Goal: Task Accomplishment & Management: Use online tool/utility

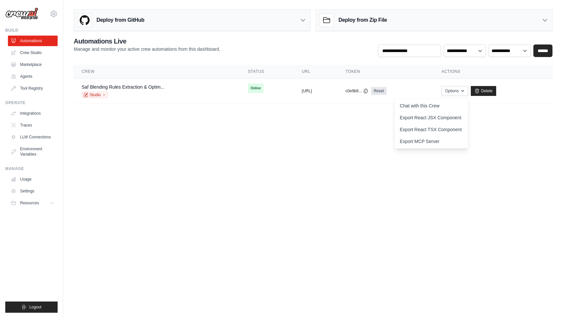
click at [451, 210] on body "[EMAIL_ADDRESS][DOMAIN_NAME] Settings Build Automations Crew Studio" at bounding box center [281, 159] width 563 height 318
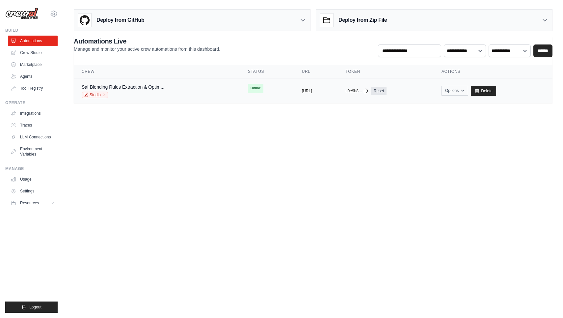
click at [468, 90] on button "Options" at bounding box center [455, 91] width 27 height 10
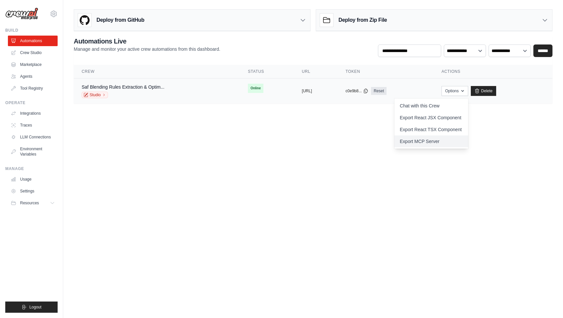
click at [437, 139] on link "Export MCP Server" at bounding box center [431, 141] width 74 height 12
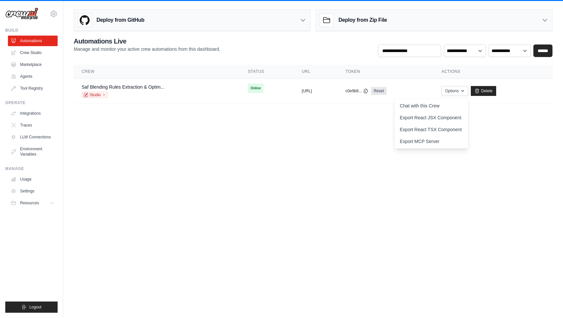
click at [443, 205] on body "fotis@infoset.co Settings Build Automations Crew Studio" at bounding box center [281, 159] width 563 height 318
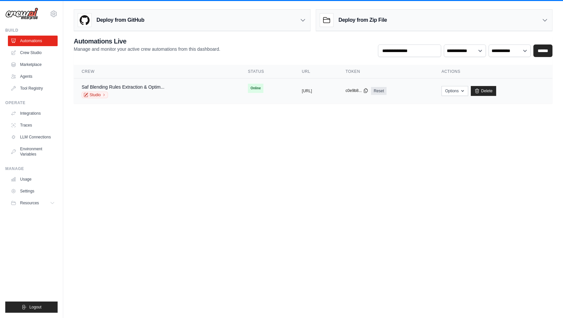
click at [367, 89] on icon at bounding box center [366, 91] width 4 height 4
click at [397, 93] on div "c0e9b8... Reset" at bounding box center [386, 91] width 80 height 8
click at [312, 92] on button "https://saf-blending-rules-extracti" at bounding box center [307, 90] width 10 height 5
drag, startPoint x: 331, startPoint y: 91, endPoint x: 264, endPoint y: 91, distance: 66.2
click at [294, 91] on td "copied https://saf-blending-rules-extracti" at bounding box center [316, 90] width 44 height 25
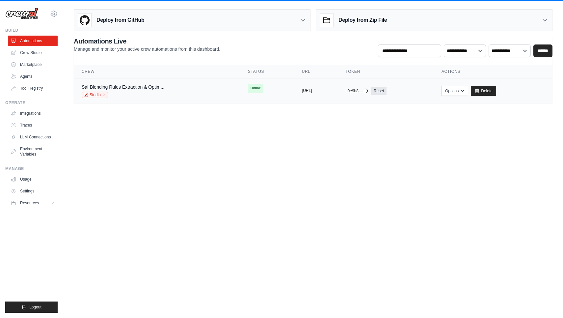
click at [302, 92] on button "https://saf-blending-rules-extracti" at bounding box center [307, 90] width 10 height 5
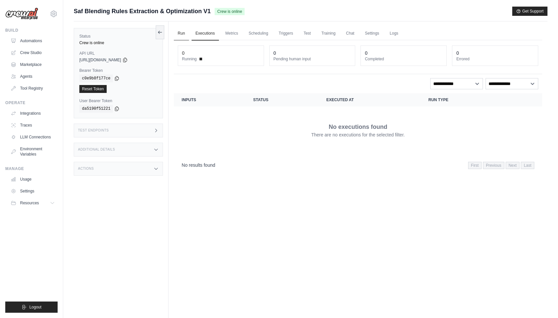
click at [183, 34] on link "Run" at bounding box center [181, 34] width 15 height 14
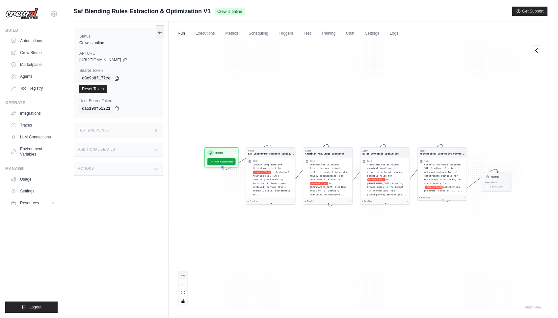
click at [183, 276] on icon "zoom in" at bounding box center [183, 275] width 4 height 4
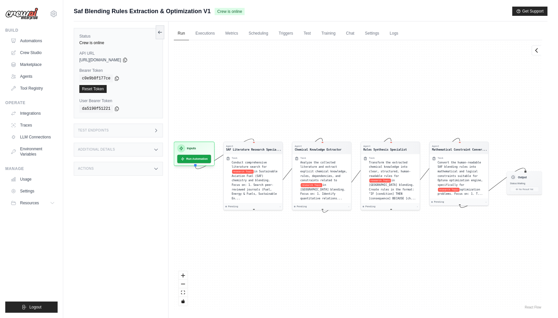
click at [106, 43] on div "Crew is online" at bounding box center [118, 42] width 78 height 5
click at [36, 40] on link "Automations" at bounding box center [34, 41] width 50 height 11
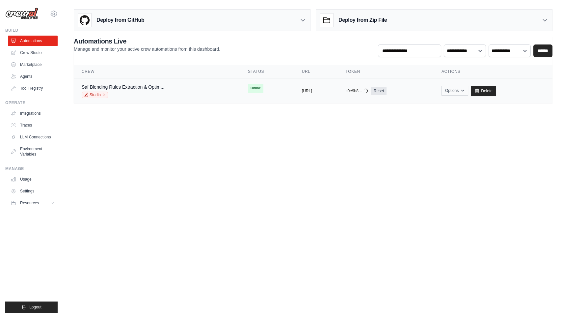
click at [468, 93] on button "Options" at bounding box center [455, 91] width 27 height 10
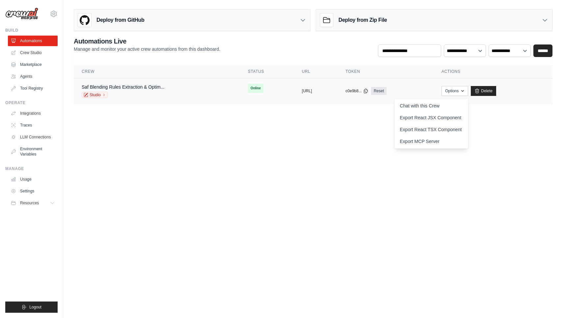
click at [116, 90] on div "Saf Blending Rules Extraction & Optim..." at bounding box center [123, 87] width 83 height 7
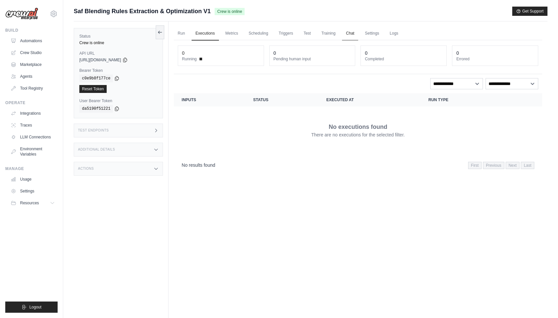
click at [349, 33] on link "Chat" at bounding box center [350, 34] width 16 height 14
click at [288, 60] on dt "Pending human input" at bounding box center [313, 58] width 78 height 5
click at [30, 42] on link "Automations" at bounding box center [34, 41] width 50 height 11
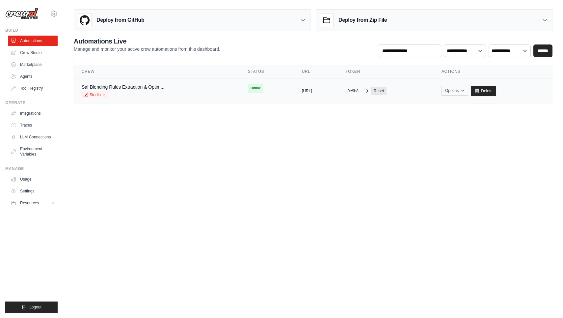
click at [468, 91] on button "Options" at bounding box center [455, 91] width 27 height 10
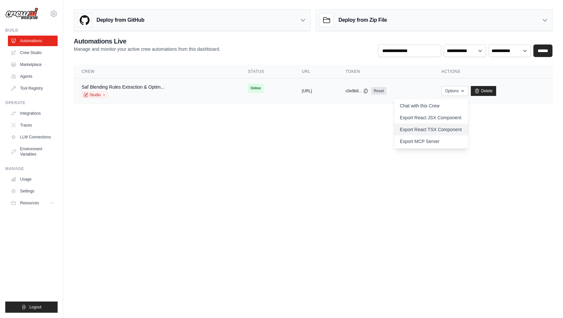
click at [452, 131] on link "Export React TSX Component" at bounding box center [431, 129] width 74 height 12
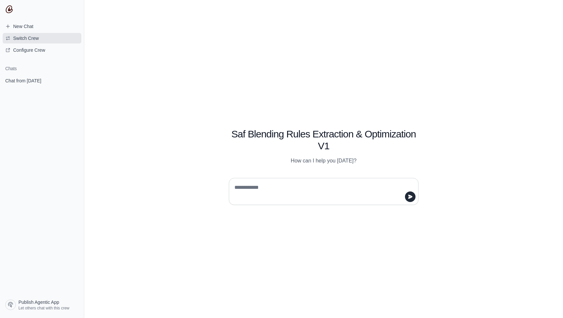
click at [28, 39] on span "Switch Crew" at bounding box center [26, 38] width 26 height 7
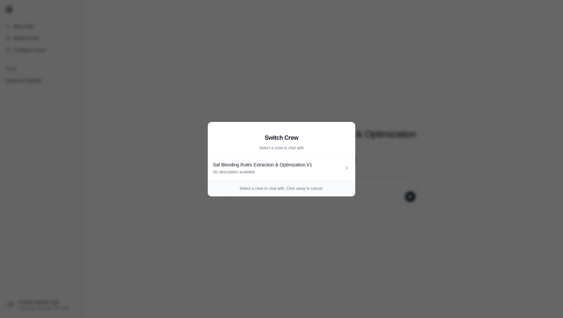
click at [158, 171] on aside "Switch Crew Select a crew to chat with Saf Blending Rules Extraction & Optimiza…" at bounding box center [281, 159] width 563 height 318
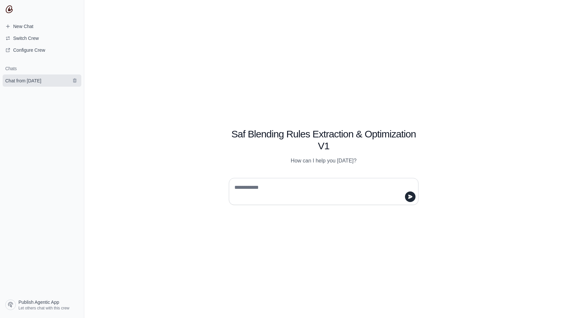
click at [40, 80] on span "Chat from [DATE]" at bounding box center [23, 80] width 36 height 7
click at [408, 58] on div "Saf Blending Rules Extraction & Optimization V1 How can I help you [DATE]?" at bounding box center [323, 159] width 479 height 318
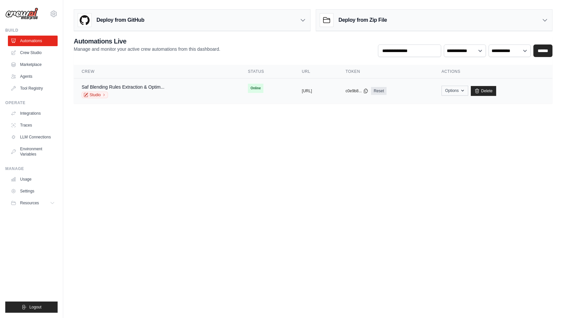
click at [468, 94] on button "Options" at bounding box center [455, 91] width 27 height 10
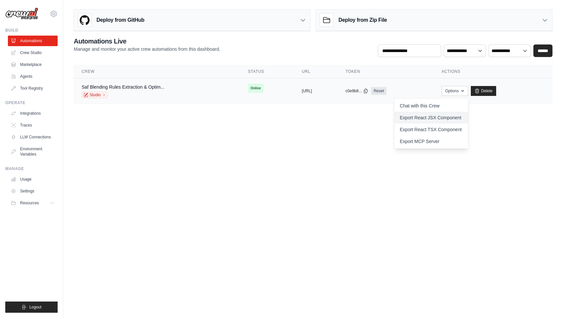
click at [464, 117] on link "Export React JSX Component" at bounding box center [431, 118] width 74 height 12
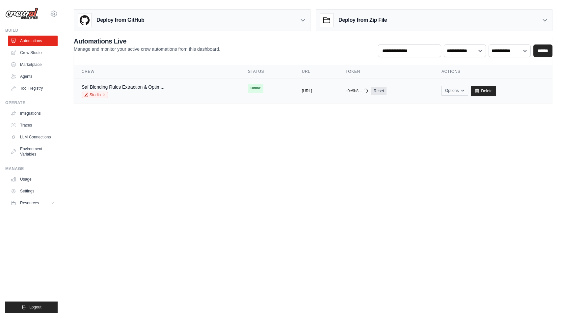
click at [468, 90] on button "Options" at bounding box center [455, 91] width 27 height 10
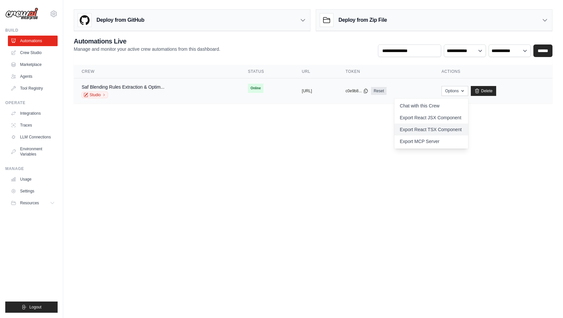
click at [456, 128] on link "Export React TSX Component" at bounding box center [431, 129] width 74 height 12
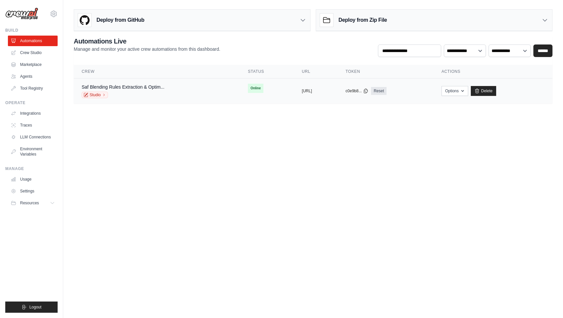
click at [248, 87] on span "Online" at bounding box center [255, 88] width 15 height 9
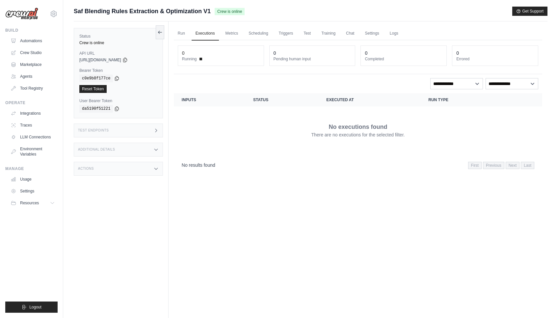
click at [151, 131] on div "Test Endpoints" at bounding box center [118, 130] width 89 height 14
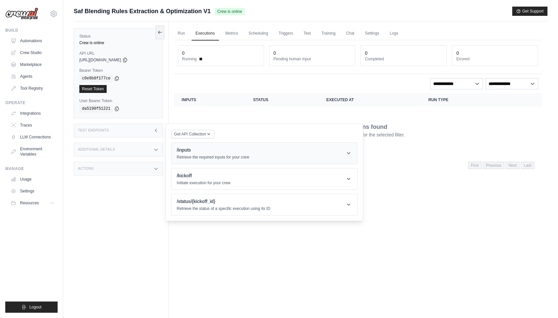
click at [204, 157] on p "Retrieve the required inputs for your crew" at bounding box center [213, 156] width 72 height 5
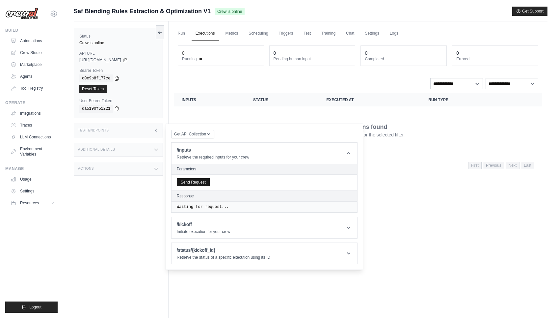
click at [197, 186] on button "Send Request" at bounding box center [193, 182] width 33 height 8
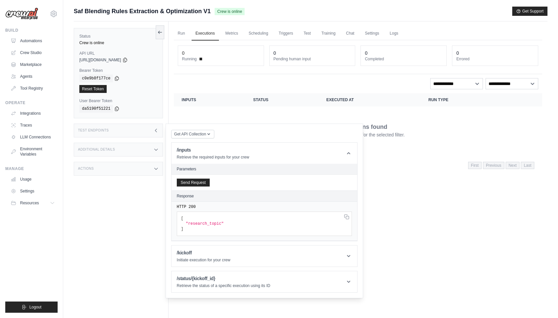
scroll to position [28, 0]
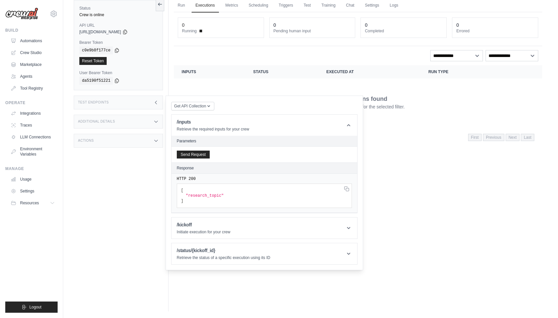
click at [203, 197] on span ""research_topic"" at bounding box center [205, 195] width 38 height 5
copy span "research_topic"
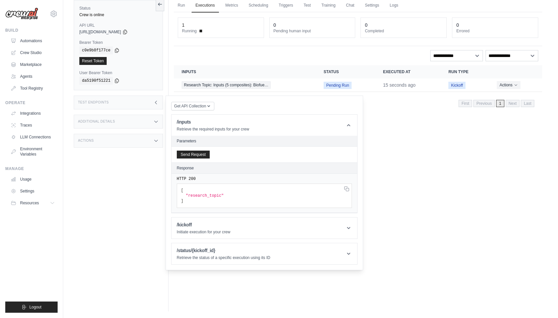
click at [422, 160] on div "Run Executions Metrics Scheduling Triggers Test Training Chat Settings Logs 1 R…" at bounding box center [358, 152] width 379 height 318
click at [458, 83] on span "Kickoff" at bounding box center [456, 85] width 17 height 7
click at [272, 85] on div "Research Topic: Inputs (5 composites): Biofue…" at bounding box center [245, 84] width 126 height 7
click at [505, 87] on button "Actions" at bounding box center [508, 85] width 23 height 8
click at [498, 94] on link "View Details" at bounding box center [513, 97] width 42 height 11
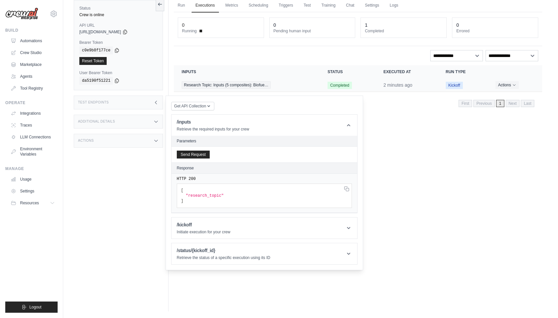
click at [273, 85] on div "Research Topic: Inputs (5 composites): Biofue…" at bounding box center [247, 84] width 130 height 7
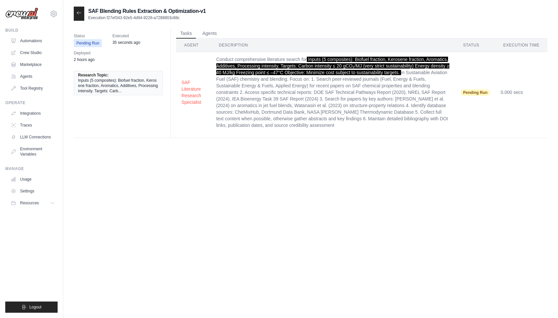
click at [209, 28] on div "Status Pending Run Executed 35 seconds ago Deployed 2 hours ago Research Topic:…" at bounding box center [311, 85] width 474 height 117
click at [208, 35] on button "Agents" at bounding box center [210, 33] width 22 height 10
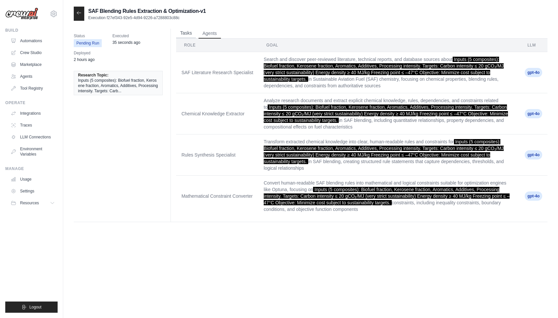
click at [189, 35] on button "Tasks" at bounding box center [186, 33] width 20 height 10
